Goal: Task Accomplishment & Management: Manage account settings

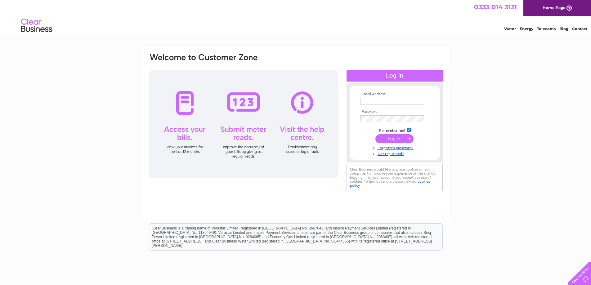
click at [378, 105] on td at bounding box center [395, 101] width 72 height 10
click at [378, 99] on input "text" at bounding box center [392, 101] width 64 height 7
type input "info@absolutebm.co.uk"
click at [375, 135] on input "submit" at bounding box center [394, 139] width 38 height 9
click at [382, 138] on input "submit" at bounding box center [394, 138] width 38 height 9
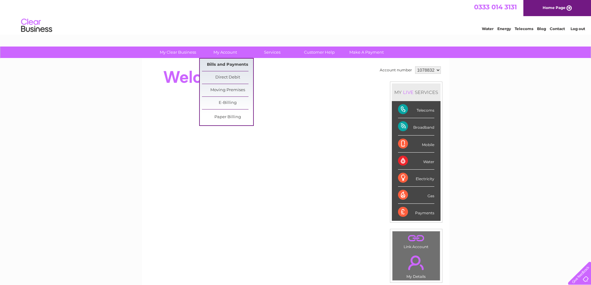
click at [228, 64] on link "Bills and Payments" at bounding box center [227, 65] width 51 height 12
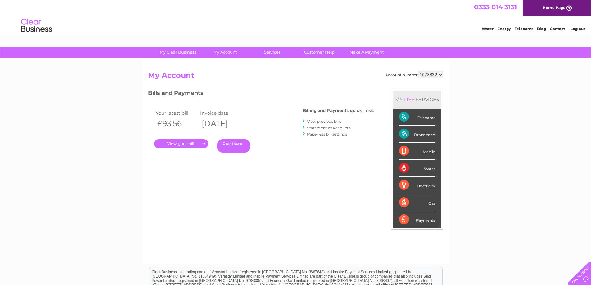
click at [190, 141] on link "." at bounding box center [181, 143] width 54 height 9
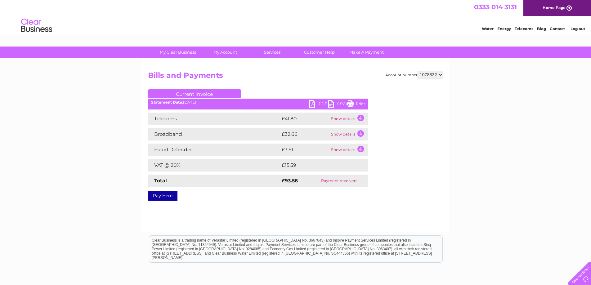
click at [320, 100] on ul "Current Invoice" at bounding box center [258, 94] width 220 height 11
click at [320, 103] on link "PDF" at bounding box center [318, 104] width 19 height 9
